Goal: Information Seeking & Learning: Learn about a topic

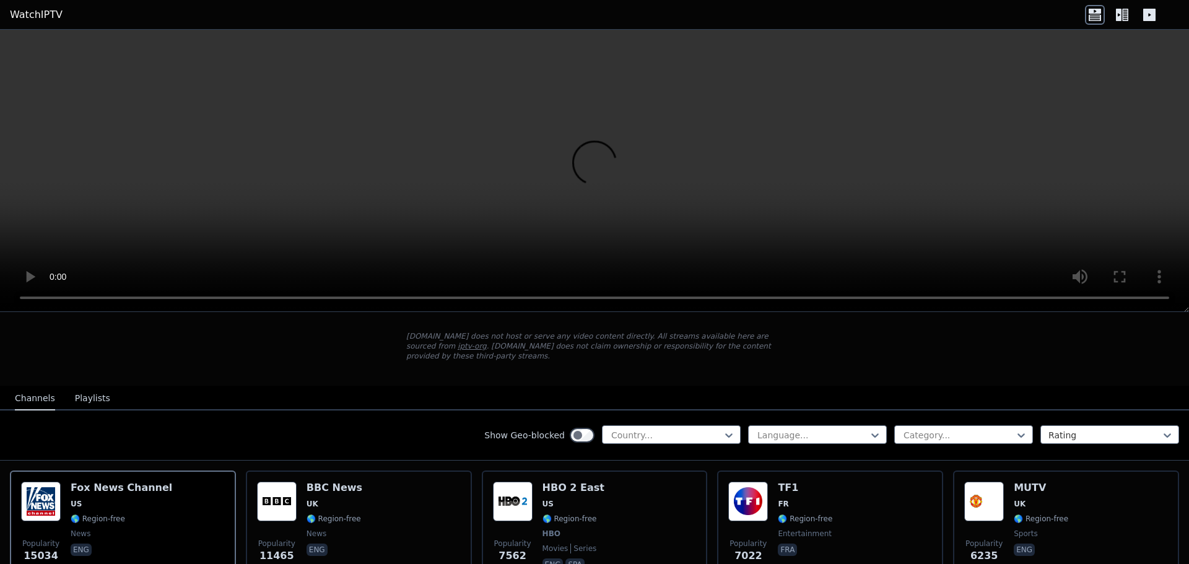
scroll to position [124, 0]
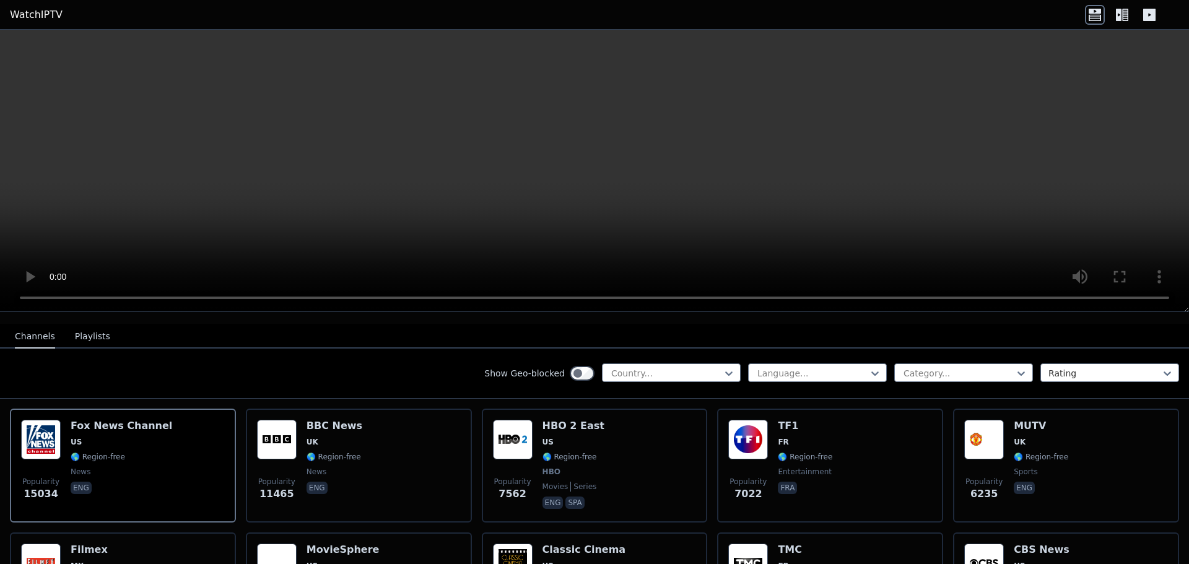
click at [736, 357] on div "Show Geo-blocked Country... Language... Category... Rating" at bounding box center [594, 374] width 1189 height 50
click at [723, 367] on icon at bounding box center [728, 373] width 12 height 12
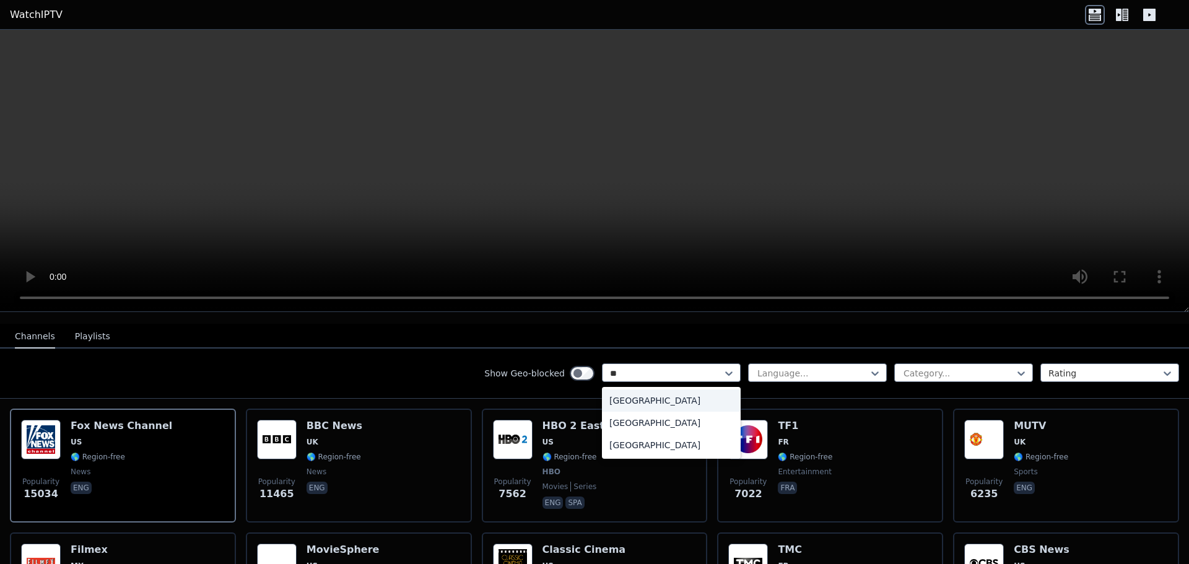
type input "***"
click at [641, 389] on div "Sweden" at bounding box center [671, 400] width 139 height 22
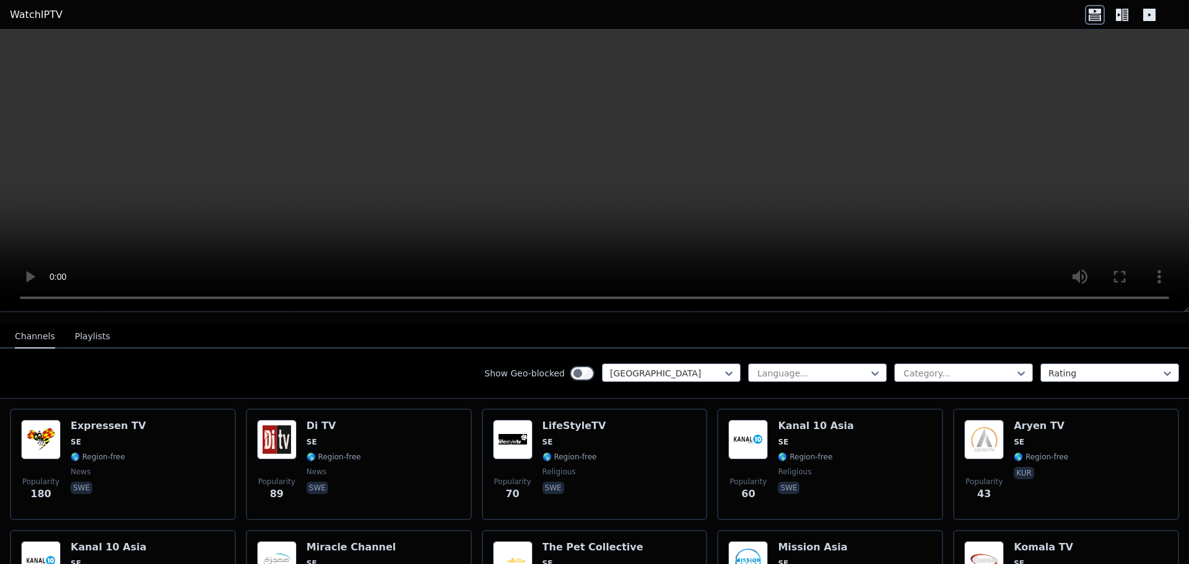
click at [993, 374] on div "Show Geo-blocked option Sweden, selected. Sweden Language... Category... Rating" at bounding box center [594, 374] width 1189 height 50
click at [987, 368] on div at bounding box center [958, 373] width 113 height 12
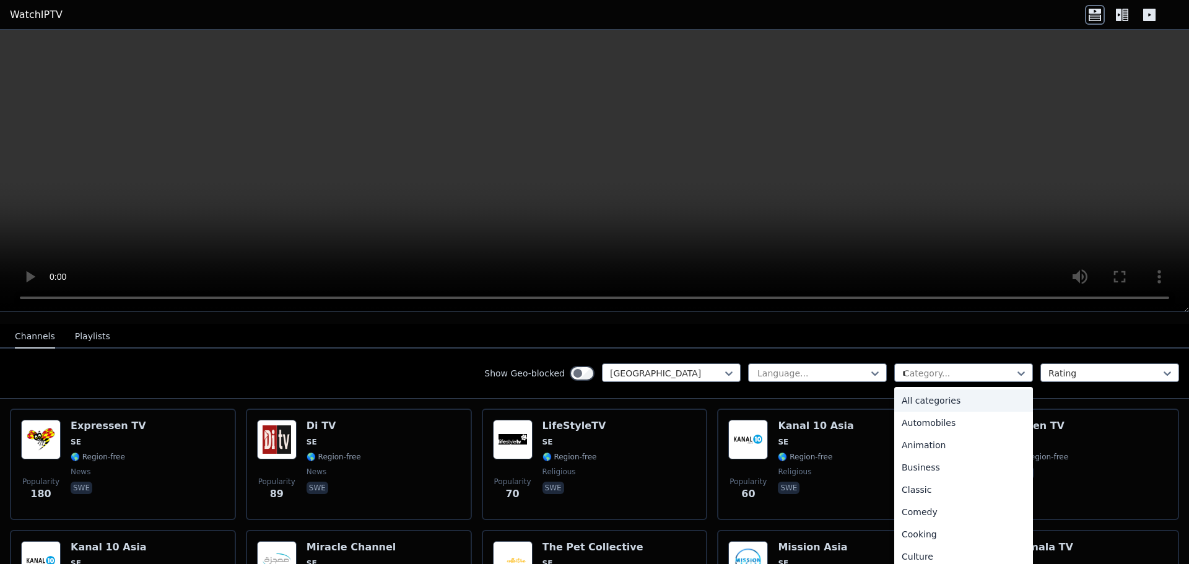
type input "**"
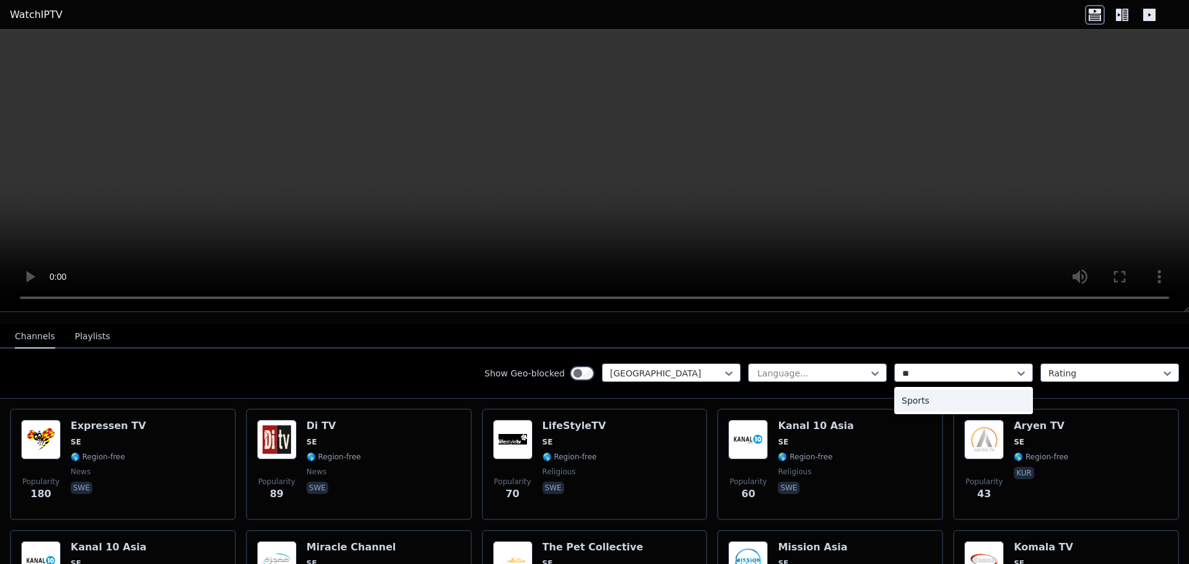
click at [933, 389] on div "Sports" at bounding box center [963, 400] width 139 height 22
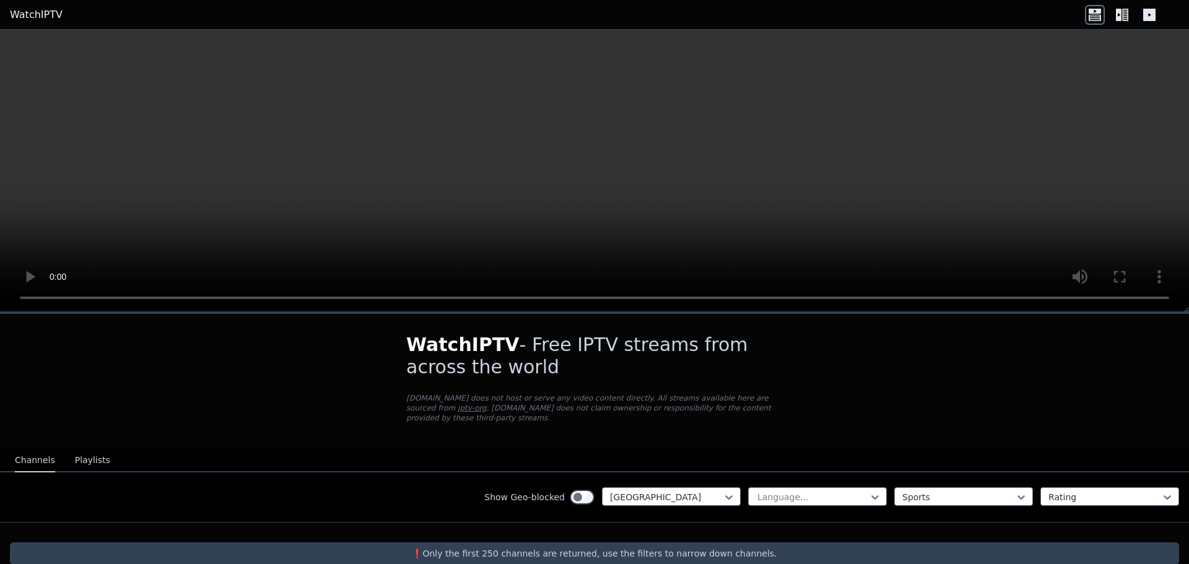
scroll to position [10, 0]
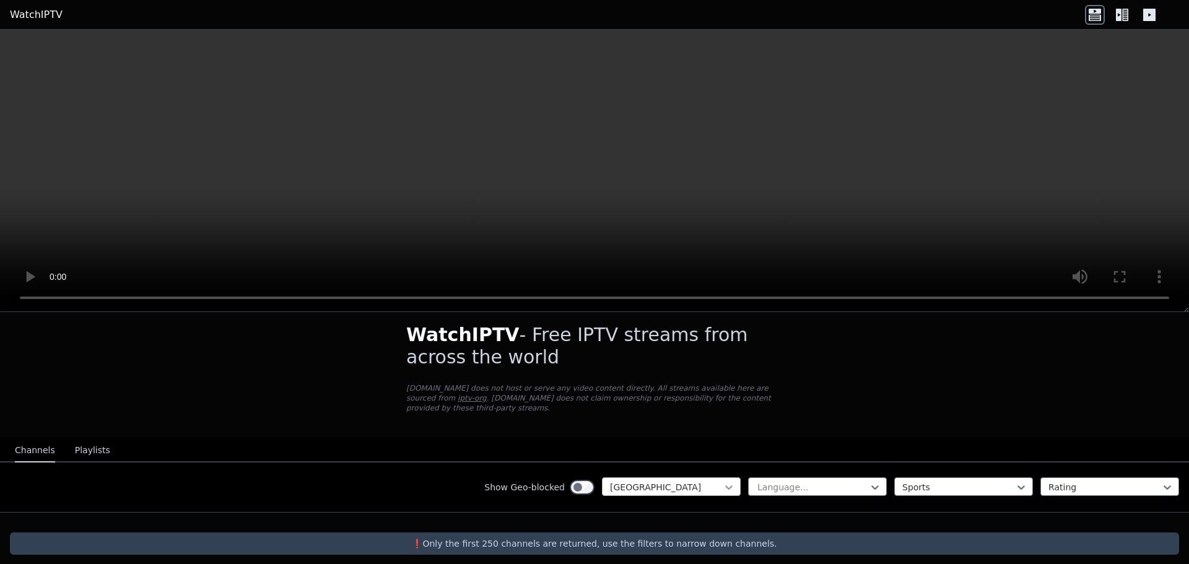
click at [722, 481] on icon at bounding box center [728, 487] width 12 height 12
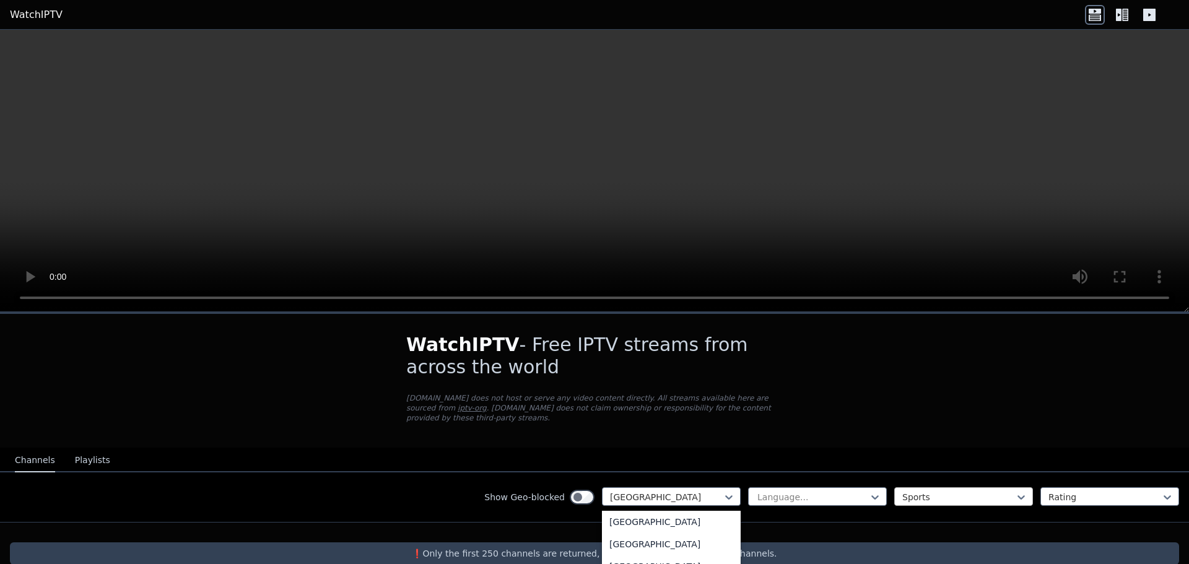
click at [993, 491] on div at bounding box center [958, 497] width 113 height 12
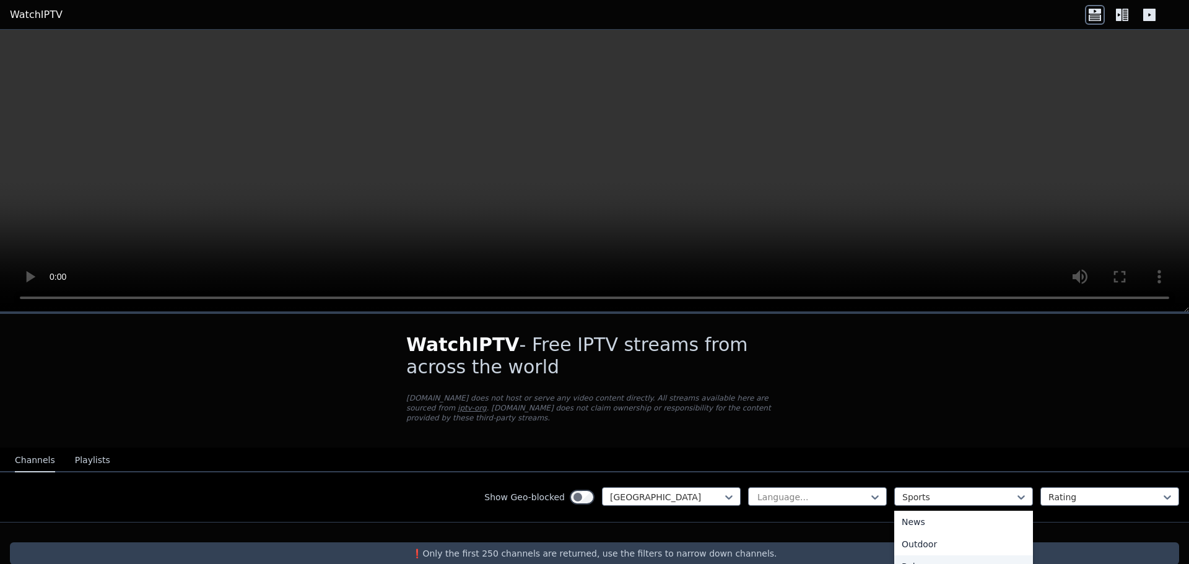
scroll to position [421, 0]
click at [955, 517] on div "Relax" at bounding box center [963, 527] width 139 height 22
click at [936, 329] on div "WatchIPTV - Free IPTV streams from across the world WatchIPTV.xyz does not host…" at bounding box center [594, 449] width 1189 height 271
